Goal: Information Seeking & Learning: Learn about a topic

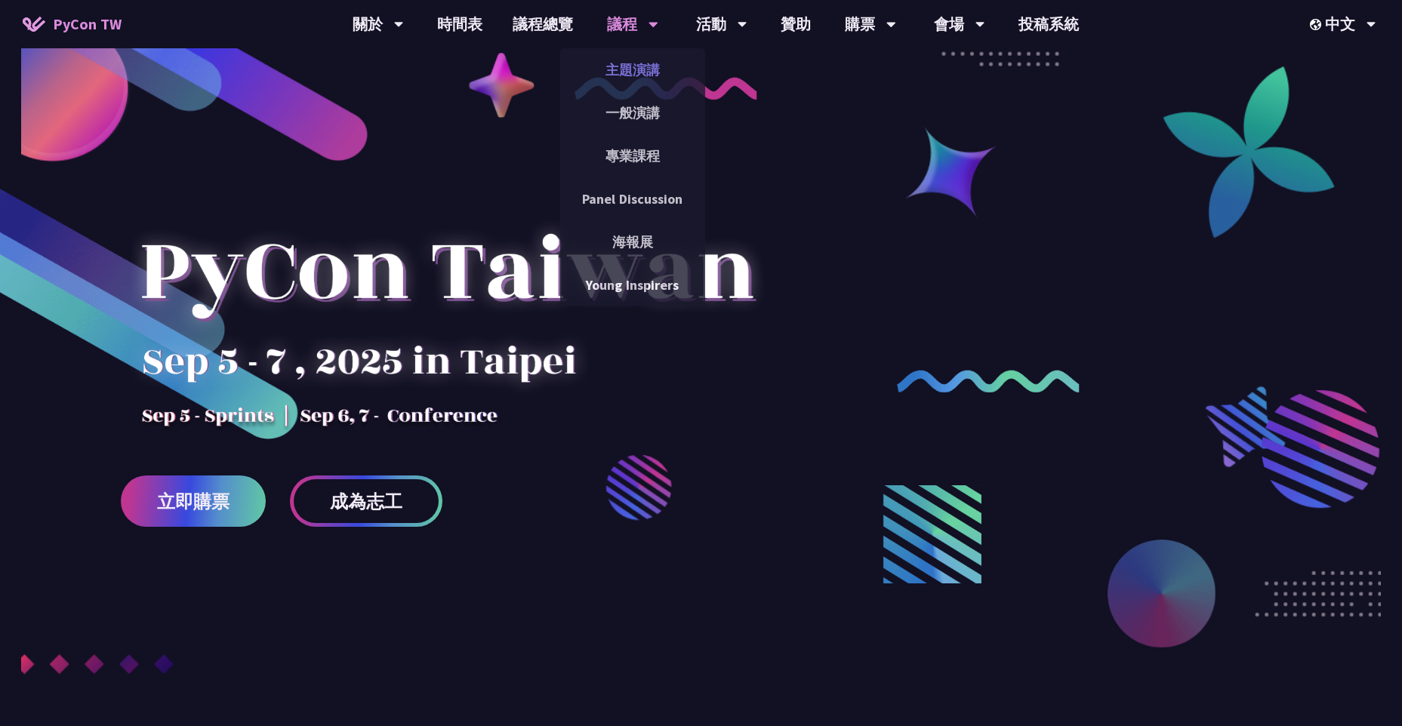
click at [632, 75] on link "主題演講" at bounding box center [632, 69] width 145 height 35
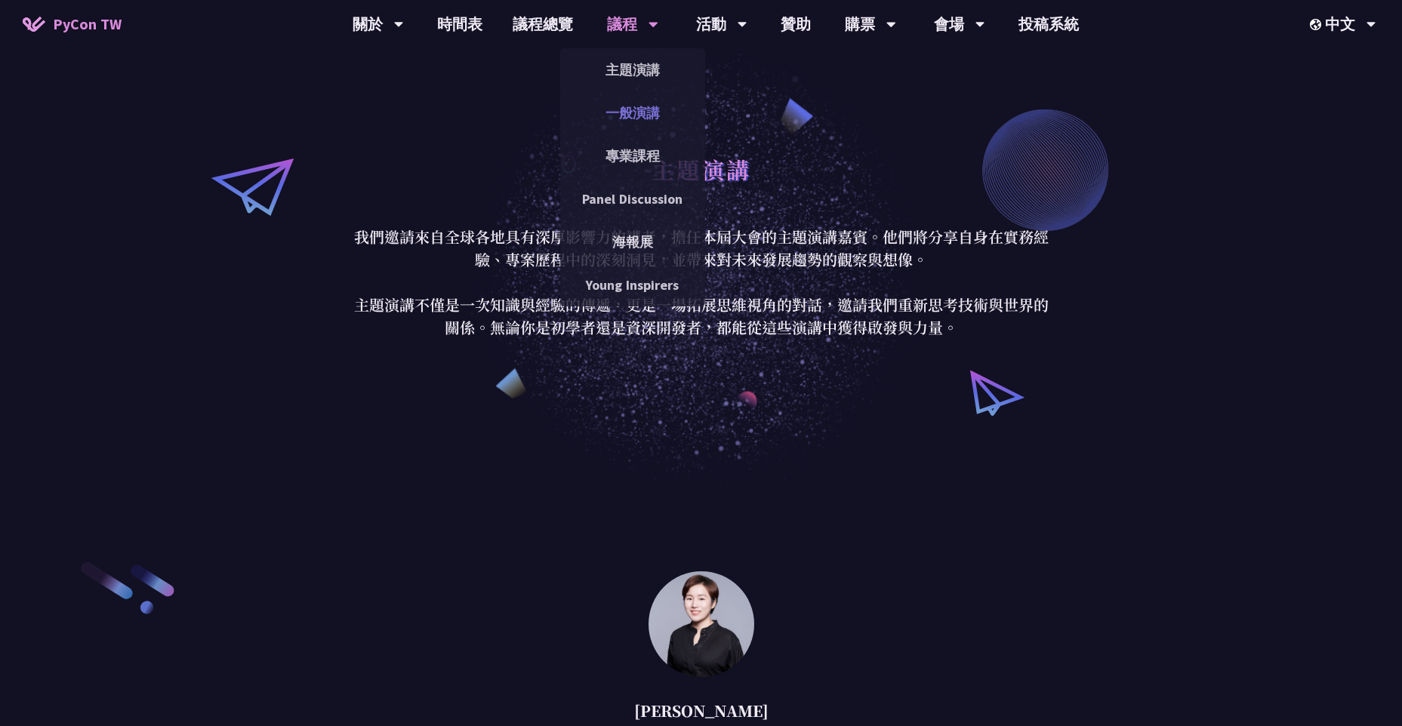
click at [656, 114] on link "一般演講" at bounding box center [632, 112] width 145 height 35
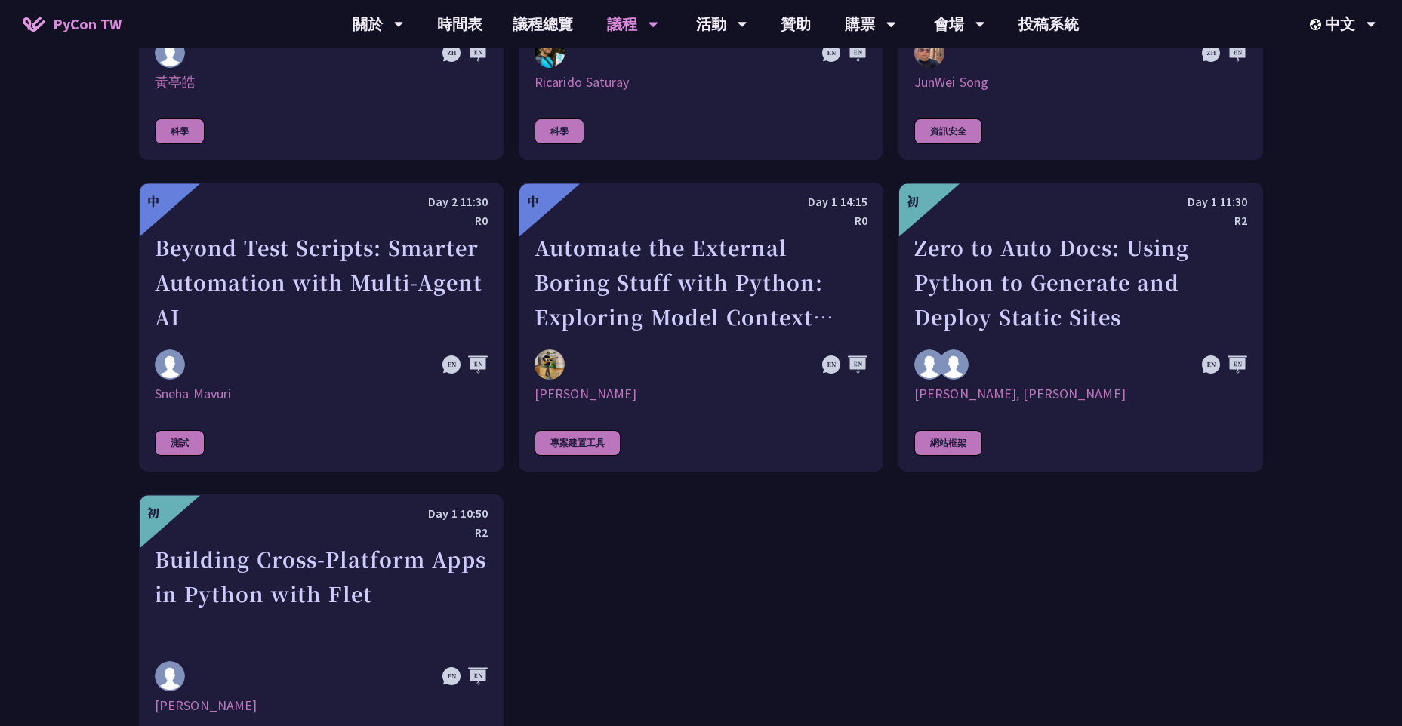
scroll to position [4077, 0]
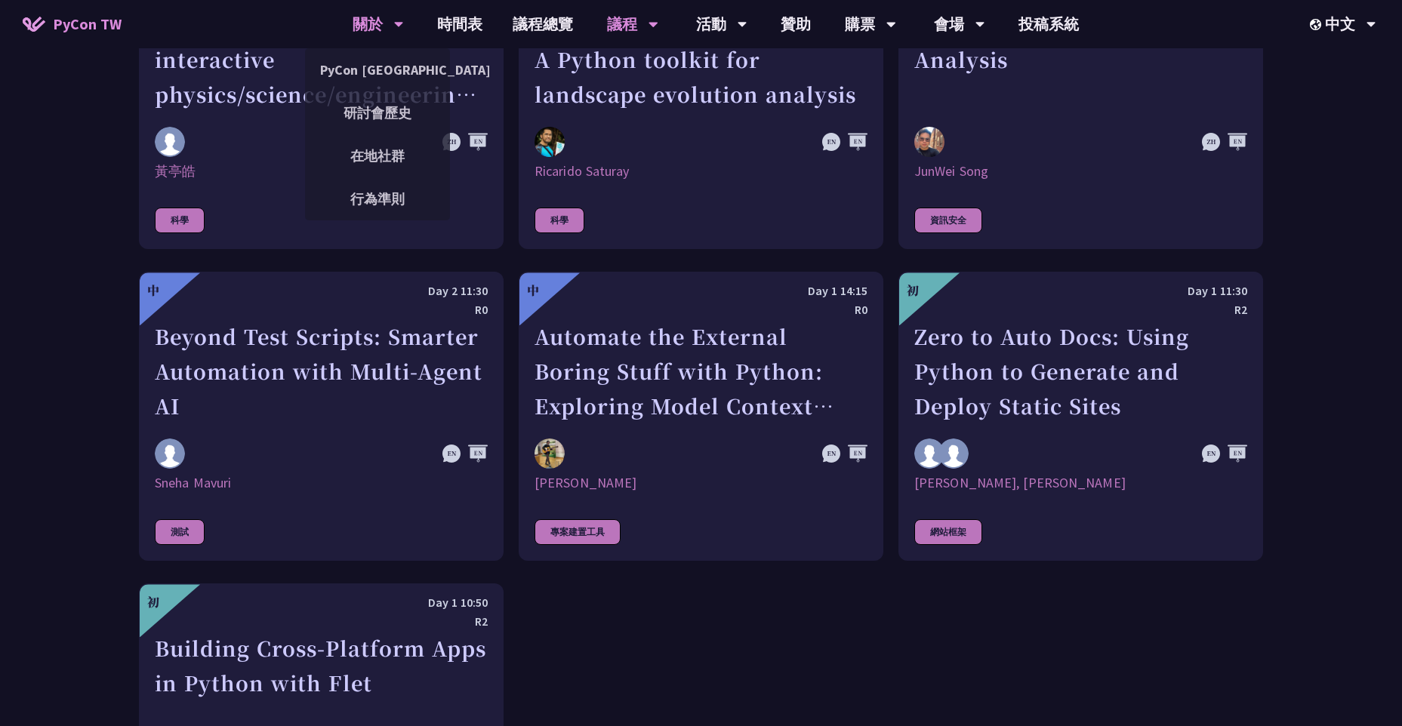
click at [363, 20] on div "關於" at bounding box center [378, 24] width 51 height 48
click at [371, 62] on link "PyCon [GEOGRAPHIC_DATA]" at bounding box center [377, 69] width 145 height 35
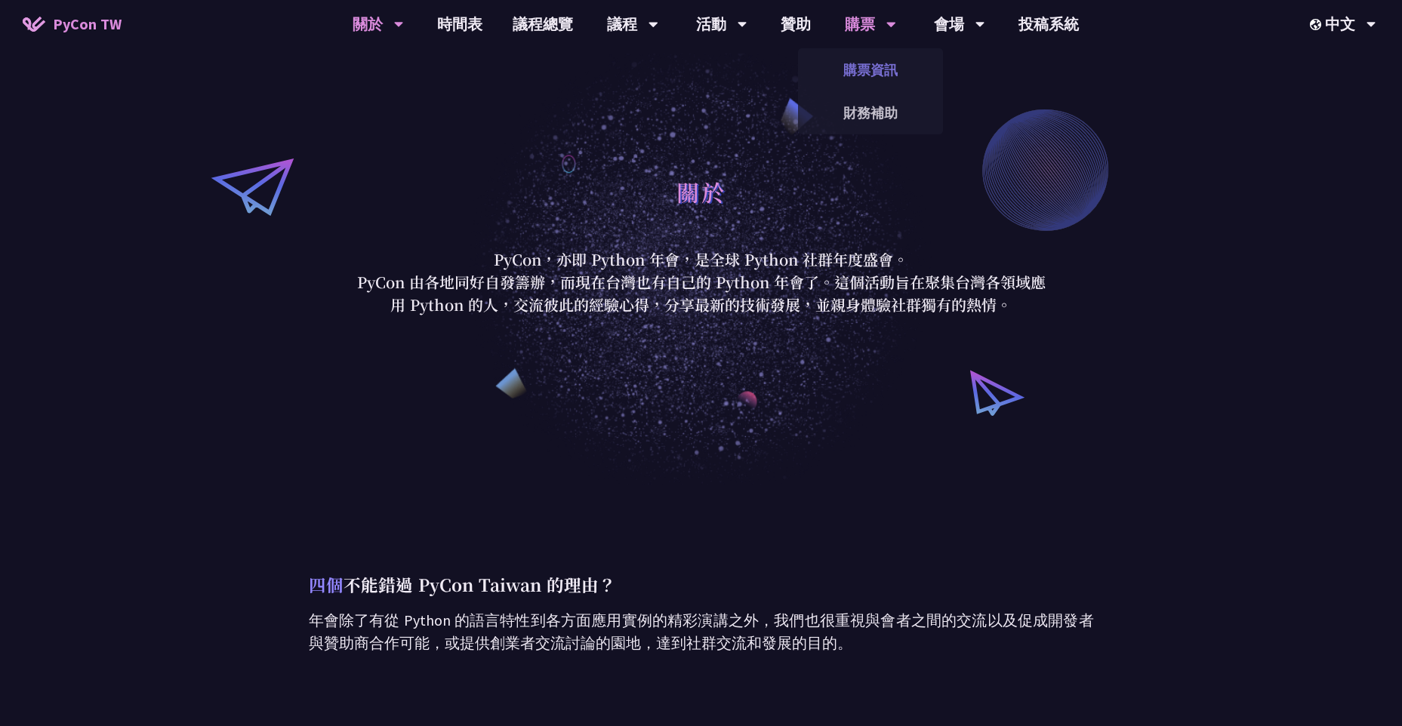
click at [875, 63] on link "購票資訊" at bounding box center [870, 69] width 145 height 35
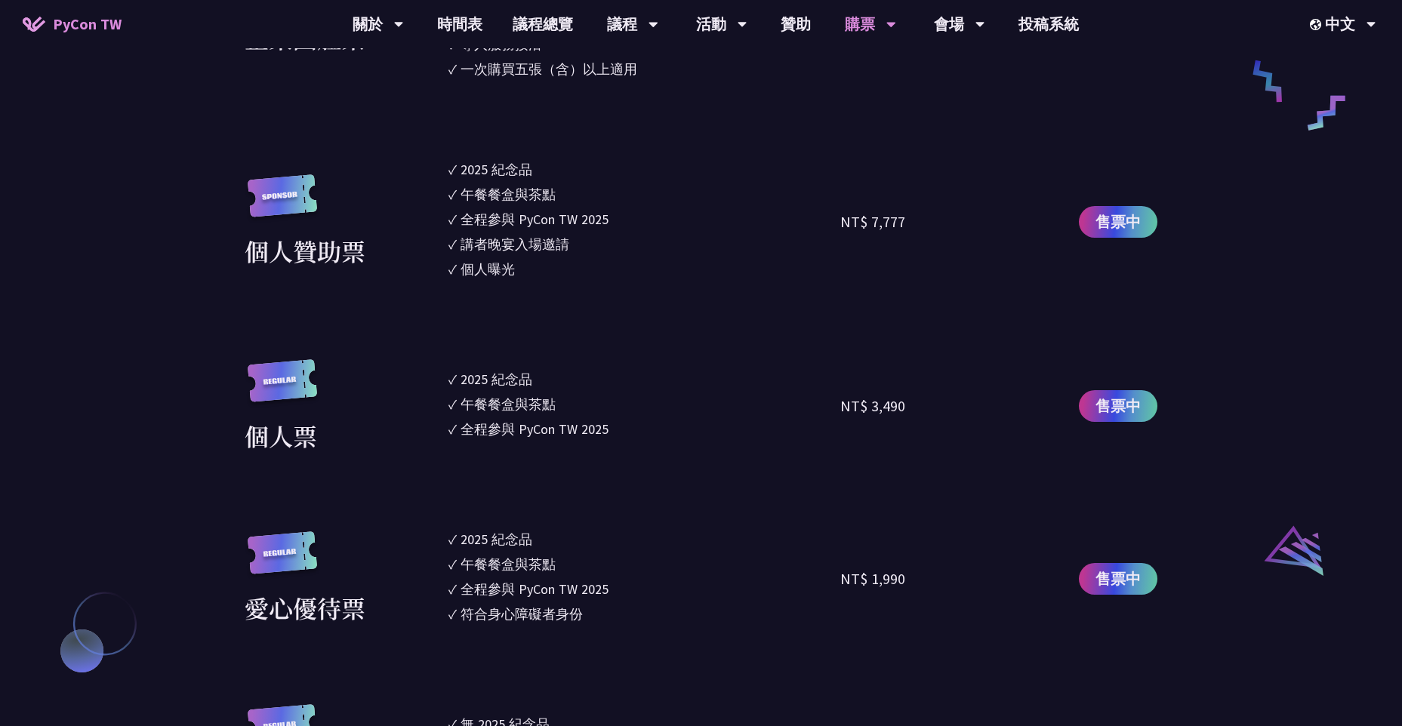
scroll to position [1283, 0]
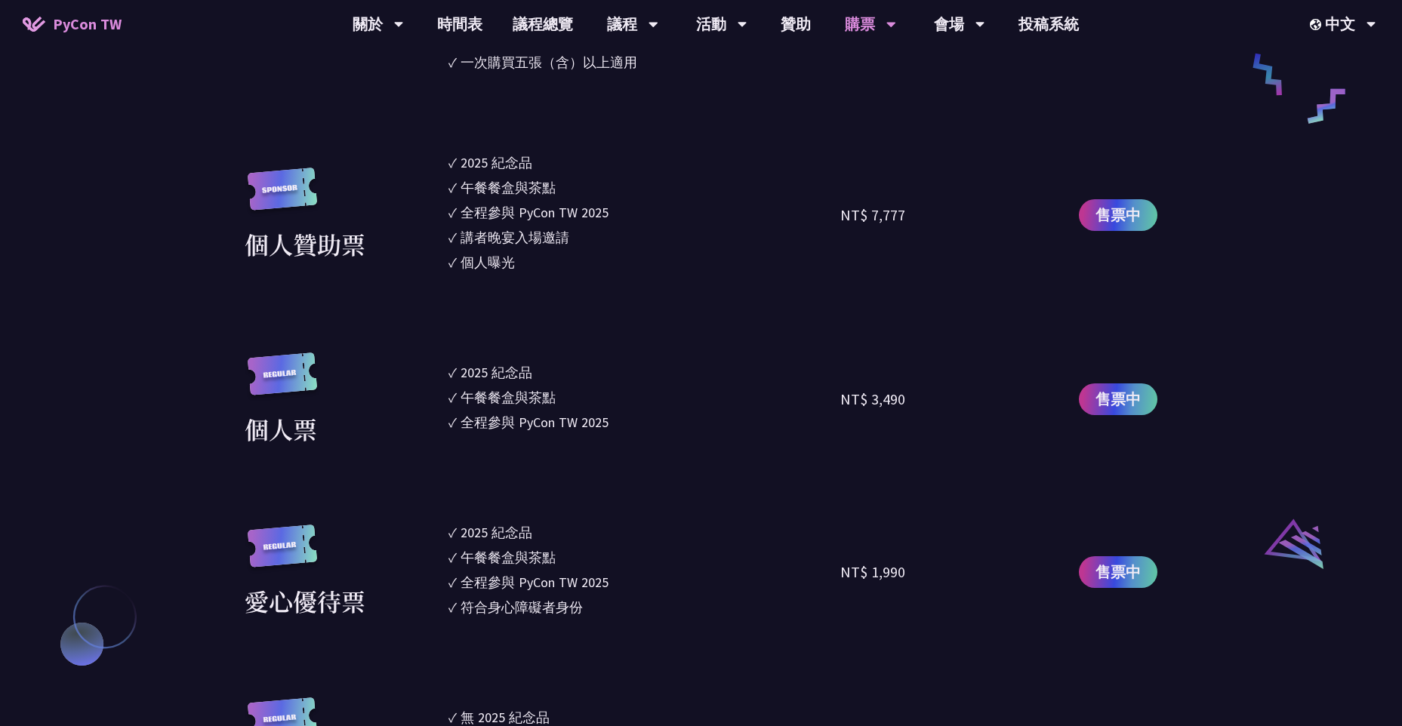
drag, startPoint x: 948, startPoint y: 406, endPoint x: 953, endPoint y: 374, distance: 32.8
click at [953, 374] on div "NT$ 3,490" at bounding box center [938, 400] width 196 height 94
click at [830, 568] on ul "✓ 2025 紀念品 ✓ 午餐餐盒與茶點 ✓ 全程參與 PyCon TW 2025 ✓ 符合身心障礙者身份" at bounding box center [644, 572] width 393 height 100
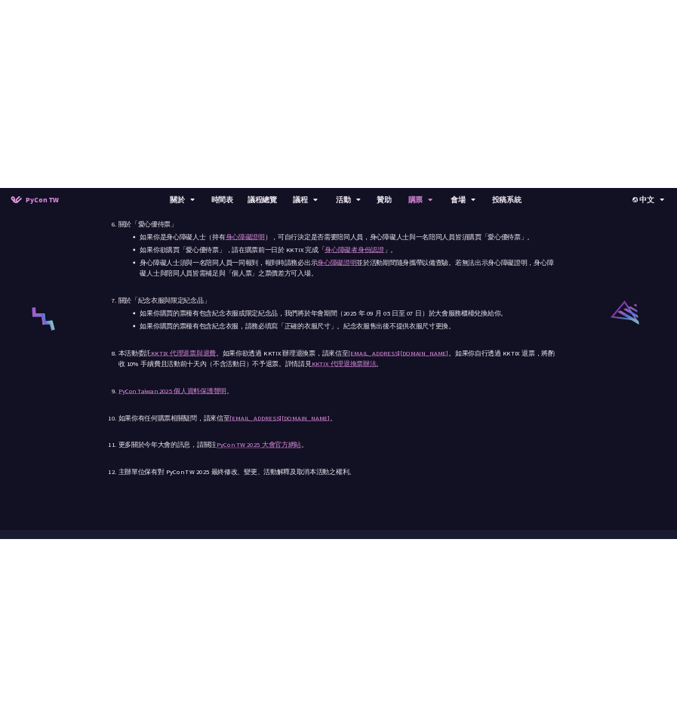
scroll to position [2869, 0]
